Goal: Task Accomplishment & Management: Manage account settings

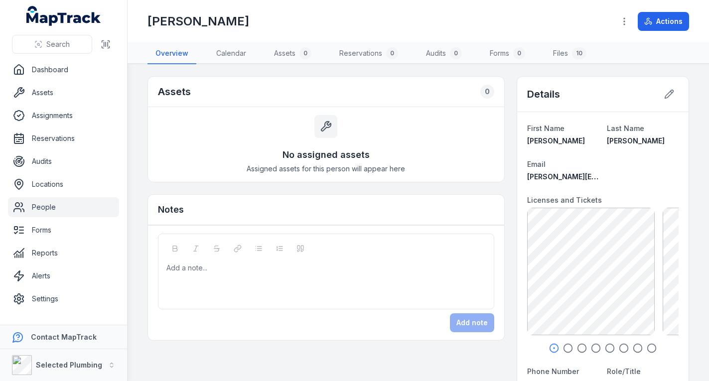
click at [563, 347] on icon "button" at bounding box center [568, 348] width 10 height 10
click at [563, 348] on icon "button" at bounding box center [568, 348] width 10 height 10
click at [578, 347] on circle "button" at bounding box center [582, 348] width 8 height 8
click at [591, 348] on icon "button" at bounding box center [596, 348] width 10 height 10
click at [605, 346] on icon "button" at bounding box center [610, 348] width 10 height 10
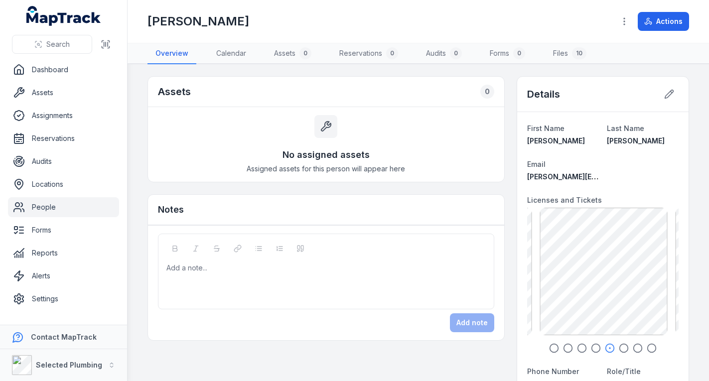
click at [620, 346] on circle "button" at bounding box center [624, 348] width 8 height 8
click at [542, 343] on div at bounding box center [603, 348] width 152 height 10
click at [549, 347] on icon "button" at bounding box center [554, 348] width 10 height 10
click at [623, 349] on icon "button" at bounding box center [624, 348] width 10 height 10
click at [634, 347] on circle "button" at bounding box center [638, 348] width 8 height 8
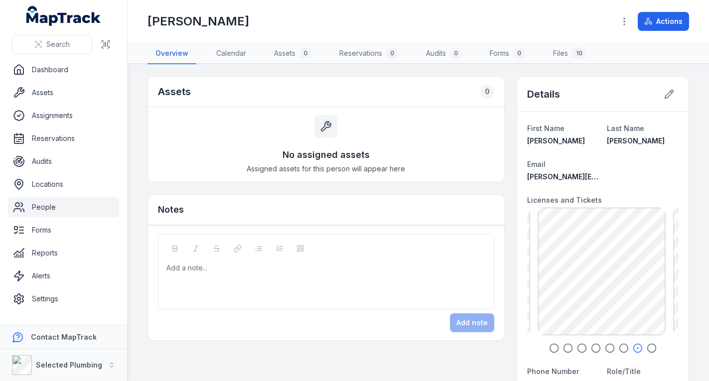
click at [648, 344] on circle "button" at bounding box center [652, 348] width 8 height 8
click at [63, 210] on link "People" at bounding box center [63, 207] width 111 height 20
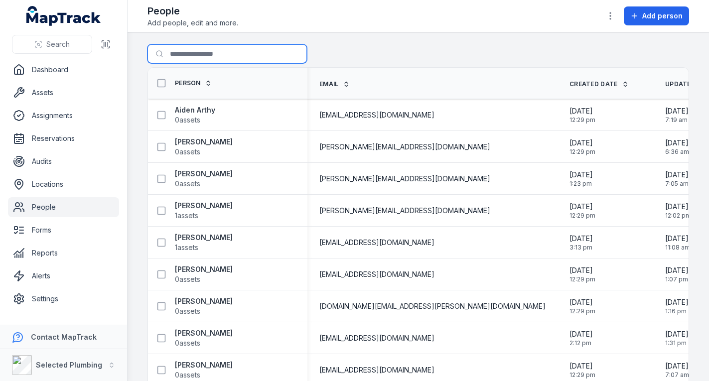
click at [224, 52] on input "Search for people" at bounding box center [228, 53] width 160 height 19
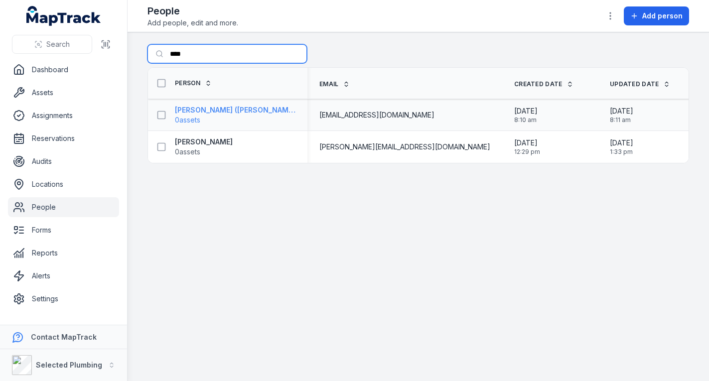
type input "****"
click at [213, 112] on strong "[PERSON_NAME] ([PERSON_NAME]) Yustanti" at bounding box center [235, 110] width 121 height 10
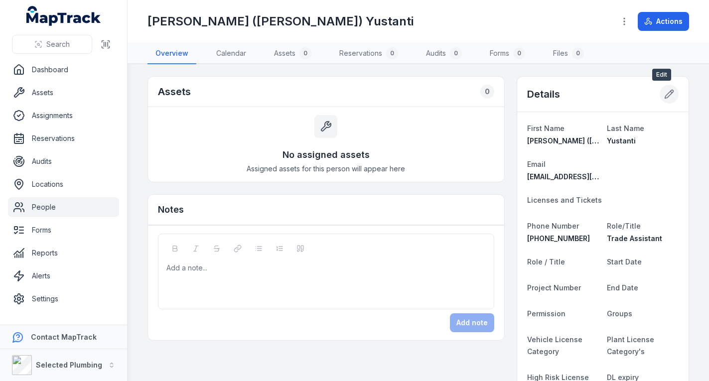
click at [664, 99] on icon at bounding box center [669, 94] width 10 height 10
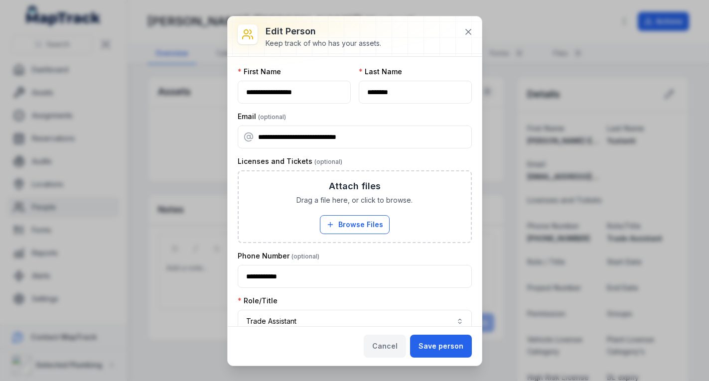
click at [388, 344] on button "Cancel" at bounding box center [385, 346] width 42 height 23
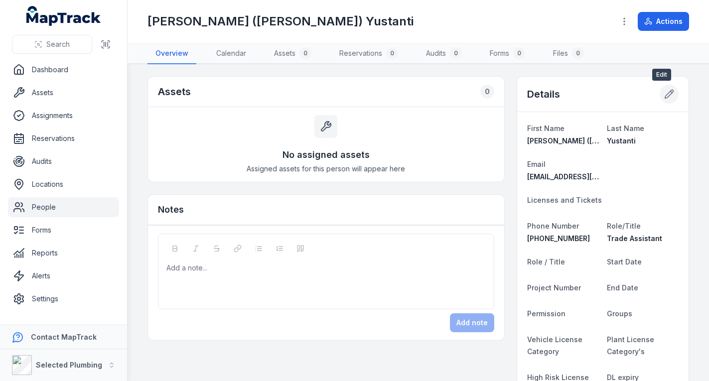
click at [664, 97] on icon at bounding box center [669, 94] width 10 height 10
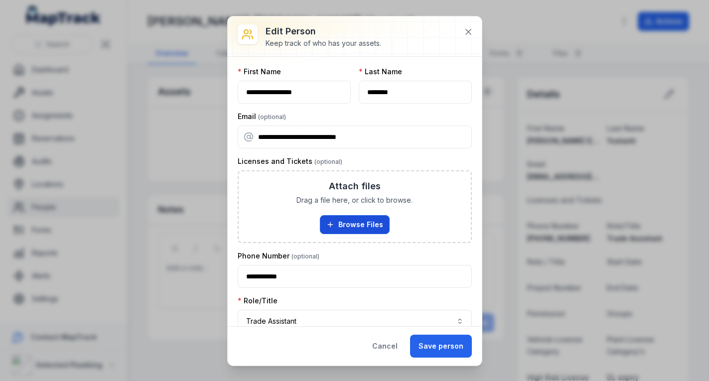
click at [352, 226] on button "Browse Files" at bounding box center [355, 224] width 70 height 19
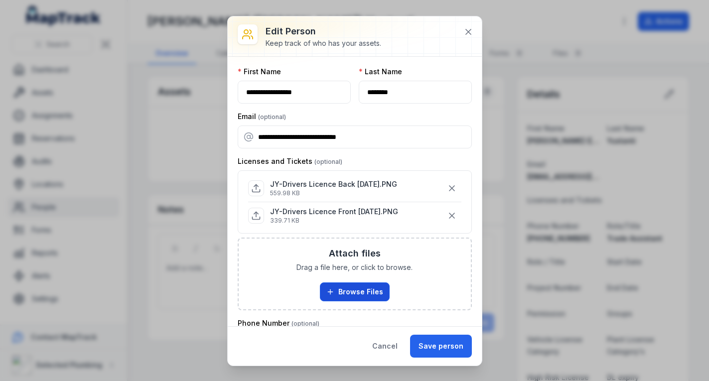
click at [370, 290] on button "Browse Files" at bounding box center [355, 292] width 70 height 19
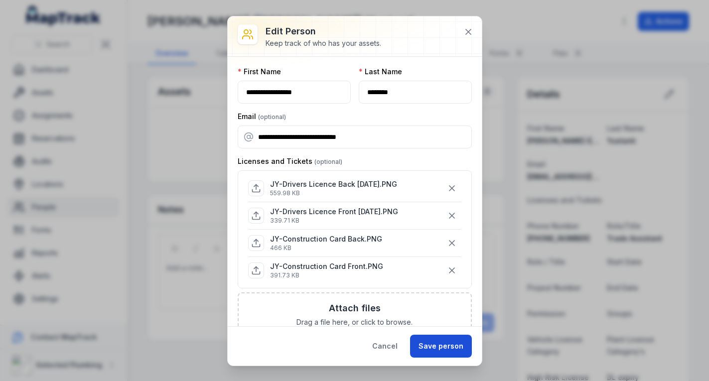
click at [440, 345] on button "Save person" at bounding box center [441, 346] width 62 height 23
